Goal: Information Seeking & Learning: Learn about a topic

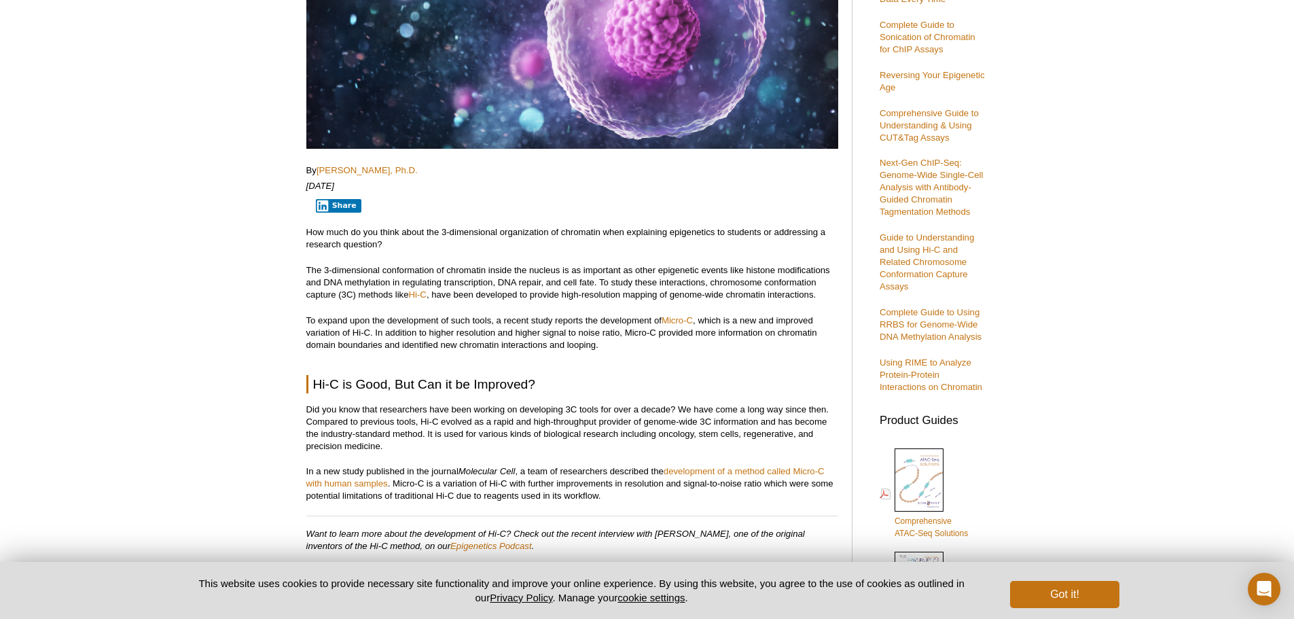
scroll to position [679, 0]
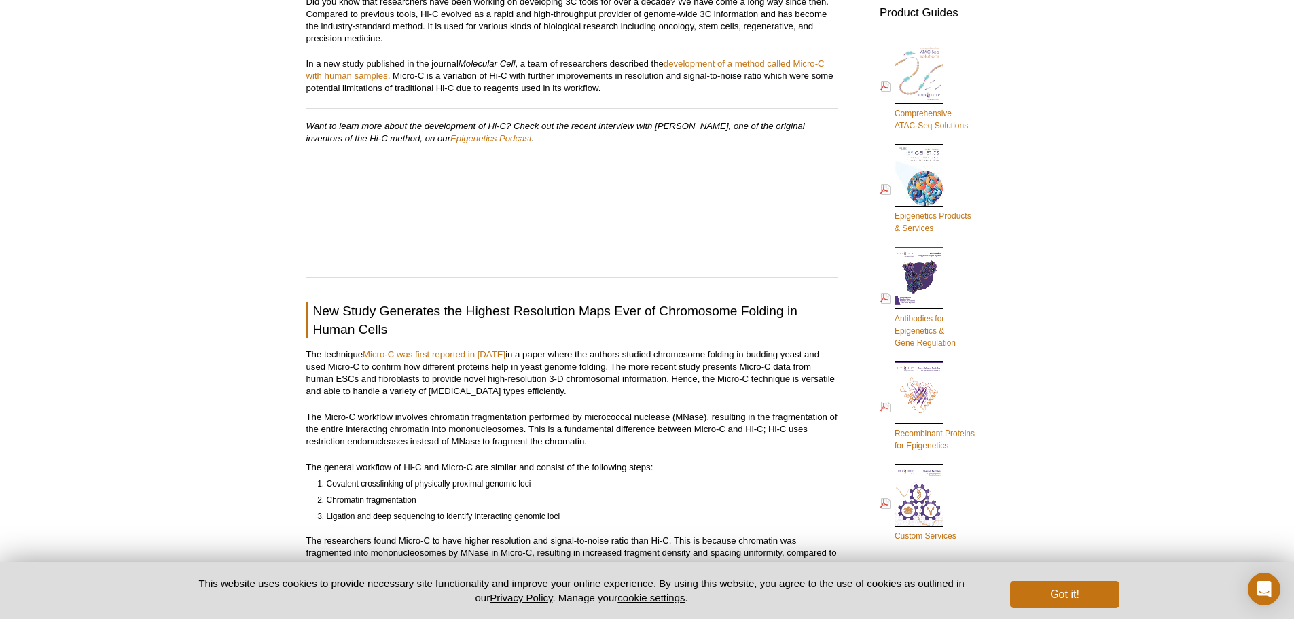
click at [124, 307] on div "Active Motif Logo Enabling Epigenetics Research 0 Search Skip to content Active…" at bounding box center [647, 595] width 1294 height 2480
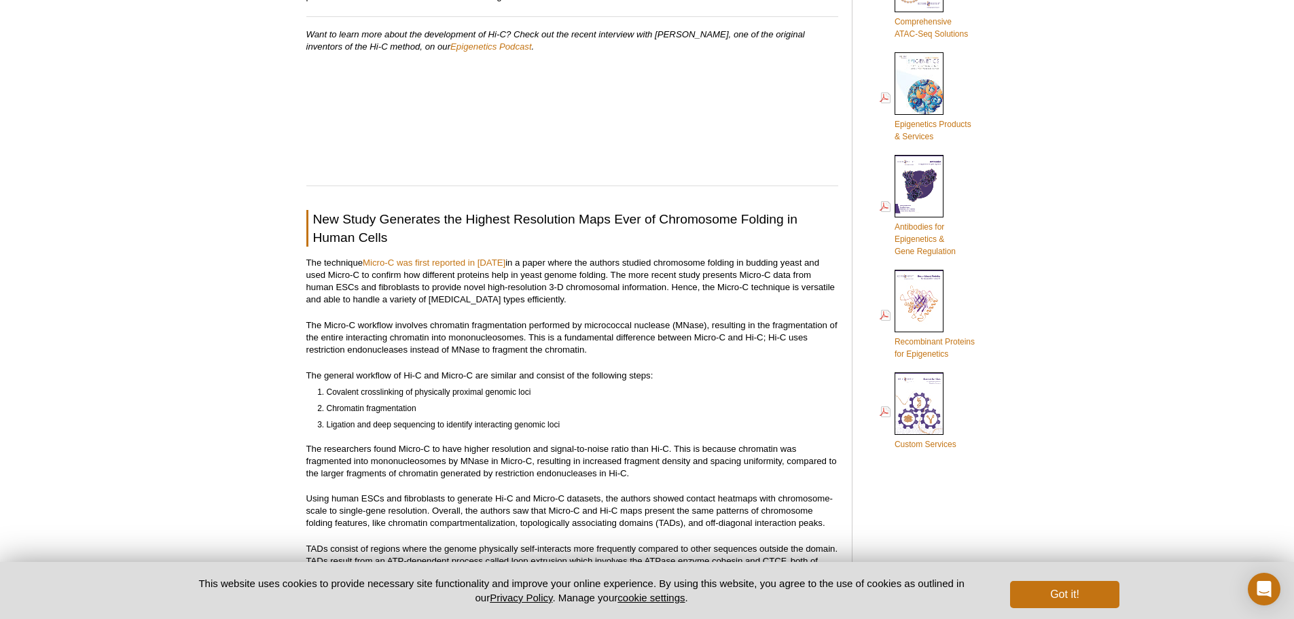
scroll to position [747, 0]
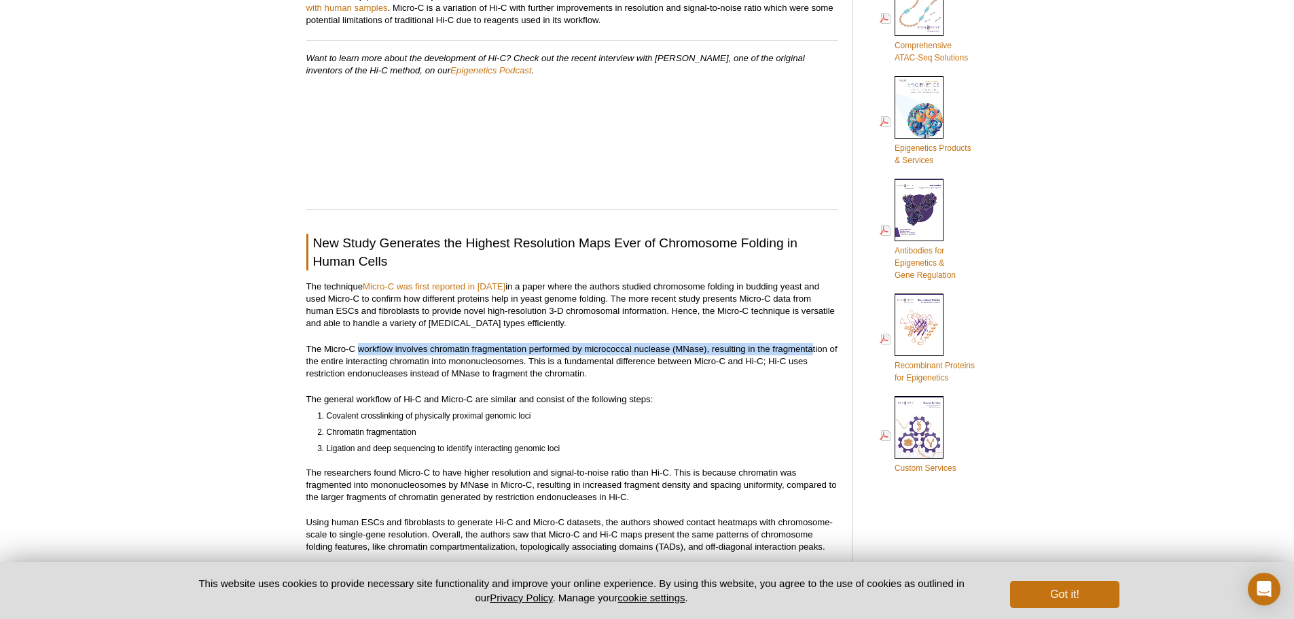
drag, startPoint x: 358, startPoint y: 348, endPoint x: 814, endPoint y: 346, distance: 455.8
click at [814, 346] on p "The Micro-C workflow involves chromatin fragmentation performed by micrococcal …" at bounding box center [572, 361] width 532 height 37
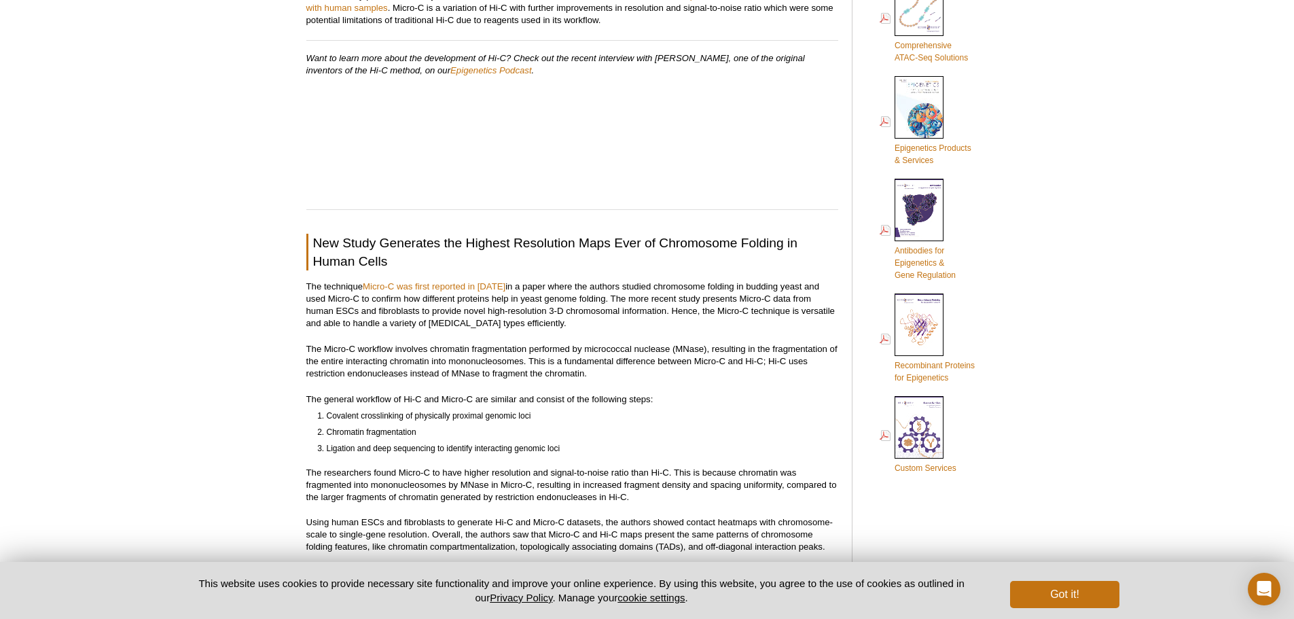
click at [239, 283] on div "Active Motif Logo Enabling Epigenetics Research 0 Search Skip to content Active…" at bounding box center [647, 588] width 1294 height 2602
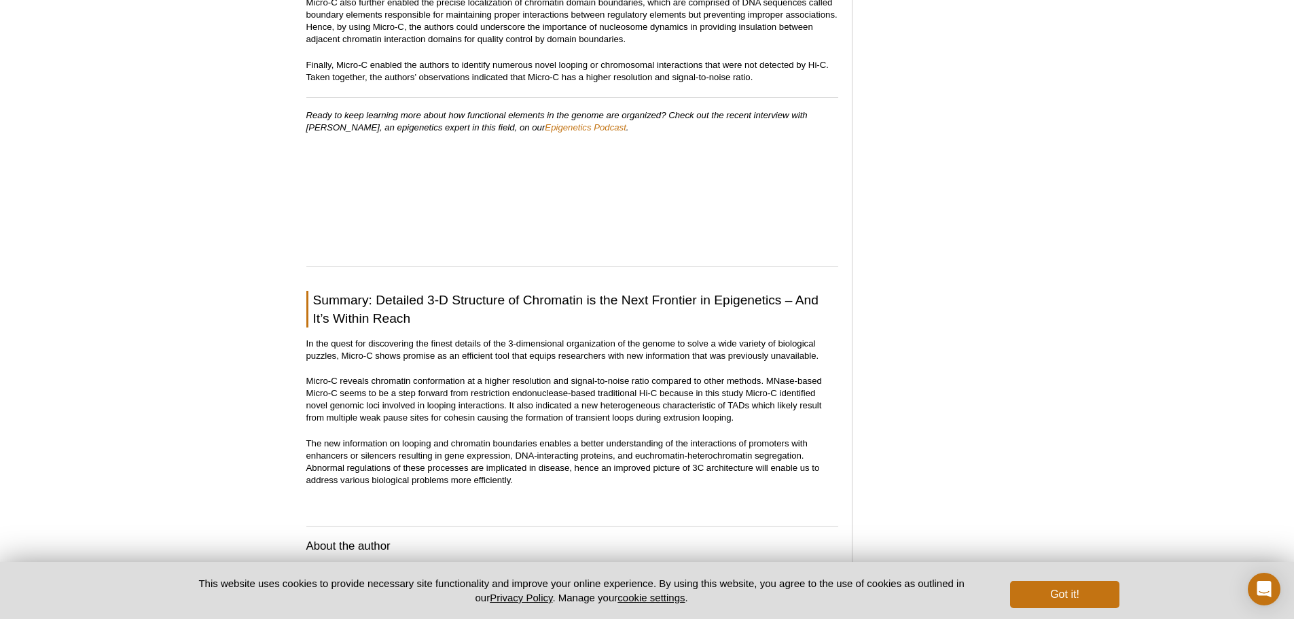
scroll to position [1766, 0]
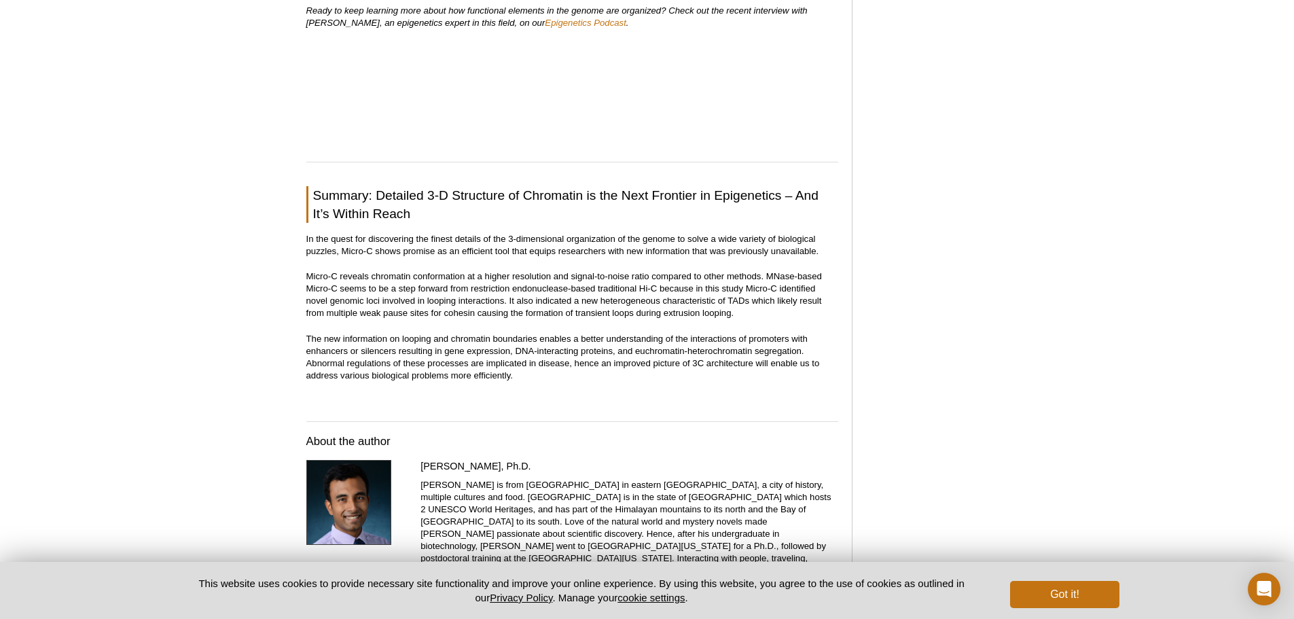
scroll to position [1993, 0]
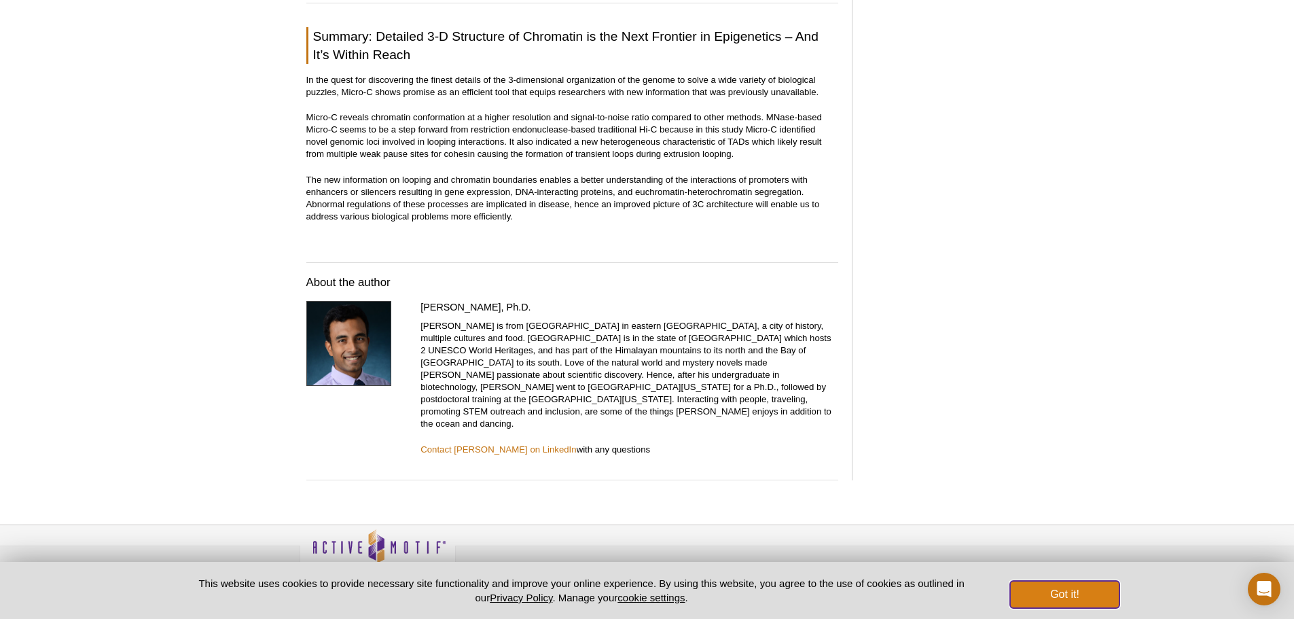
click at [1080, 588] on button "Got it!" at bounding box center [1064, 594] width 109 height 27
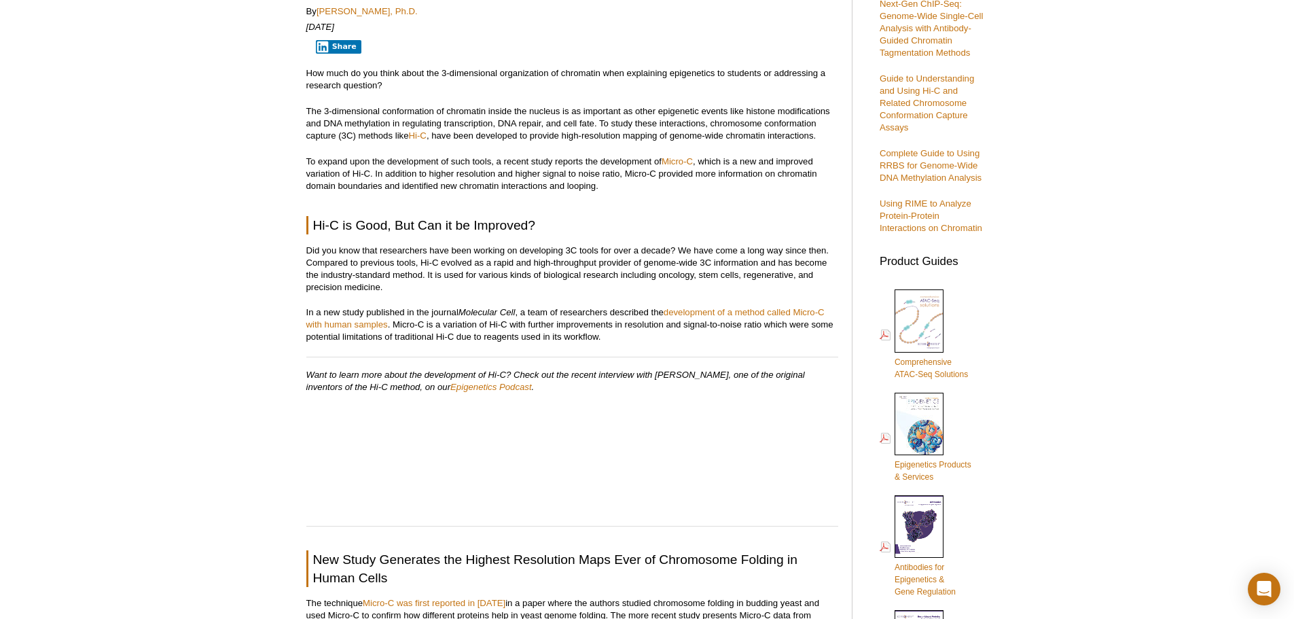
scroll to position [0, 0]
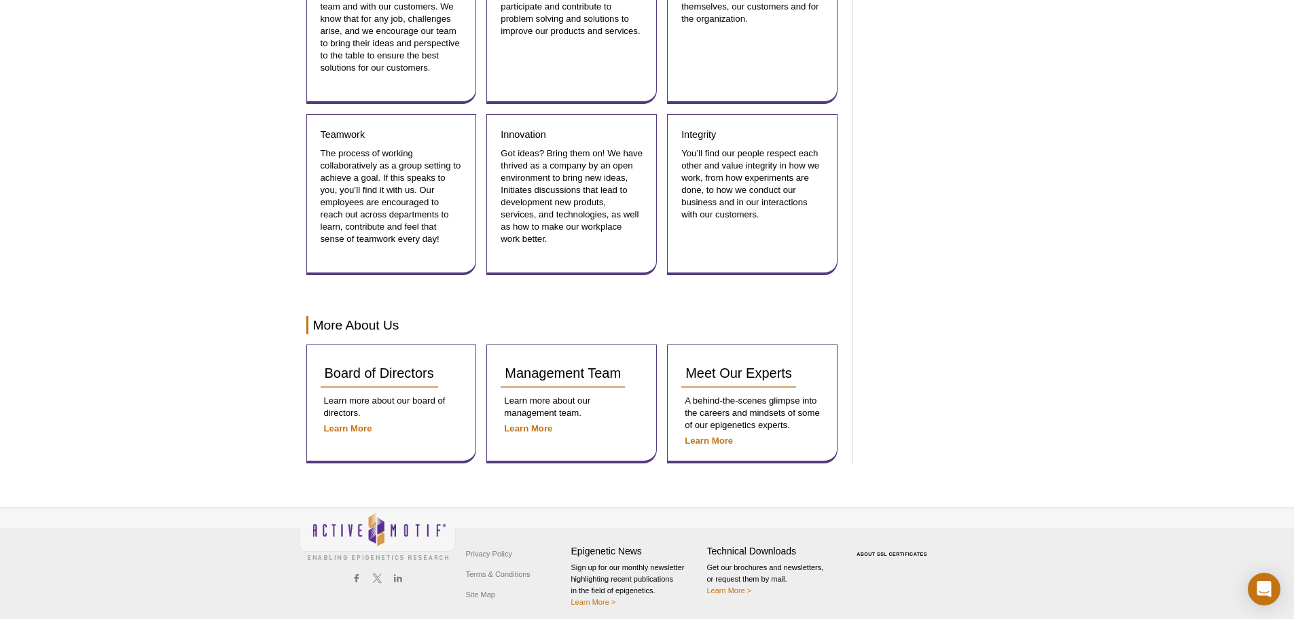
scroll to position [1525, 0]
